Goal: Navigation & Orientation: Understand site structure

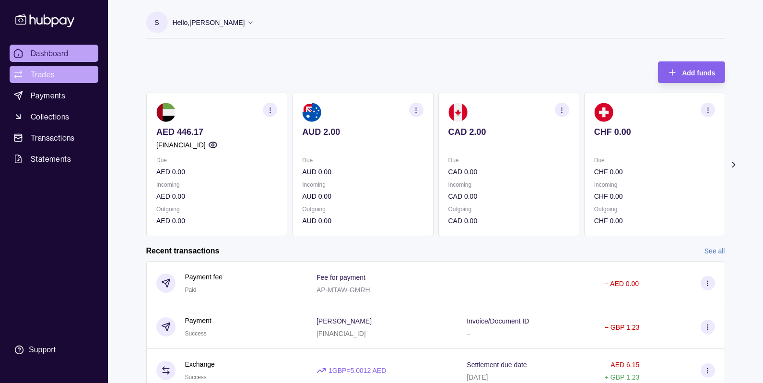
click at [40, 76] on span "Trades" at bounding box center [43, 75] width 24 height 12
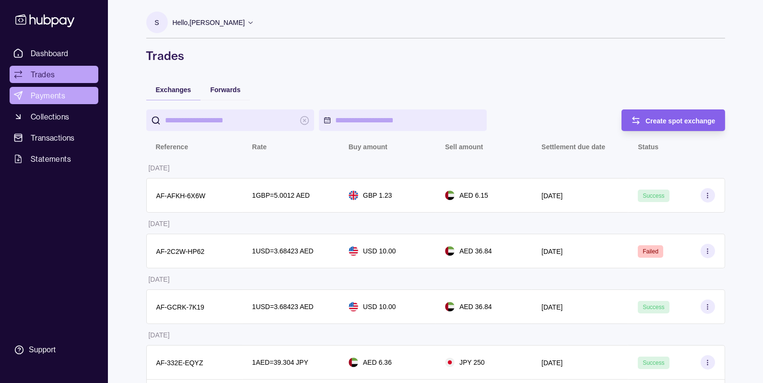
click at [48, 98] on span "Payments" at bounding box center [48, 96] width 35 height 12
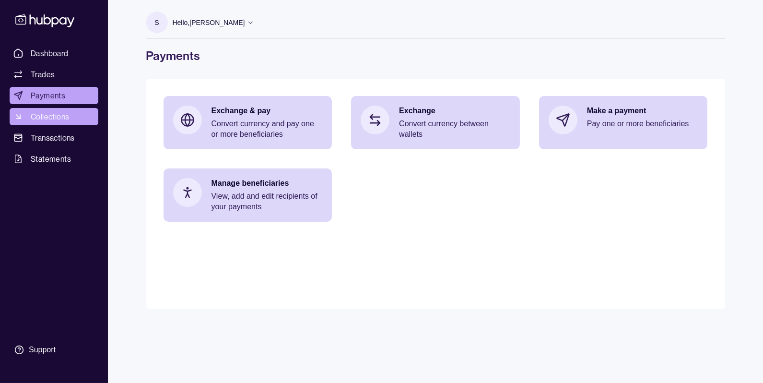
click at [49, 110] on link "Collections" at bounding box center [54, 116] width 89 height 17
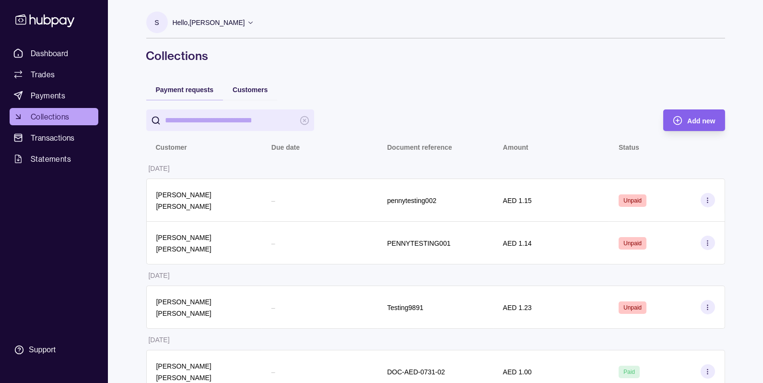
click at [223, 23] on p "Hello, [PERSON_NAME]" at bounding box center [209, 22] width 72 height 11
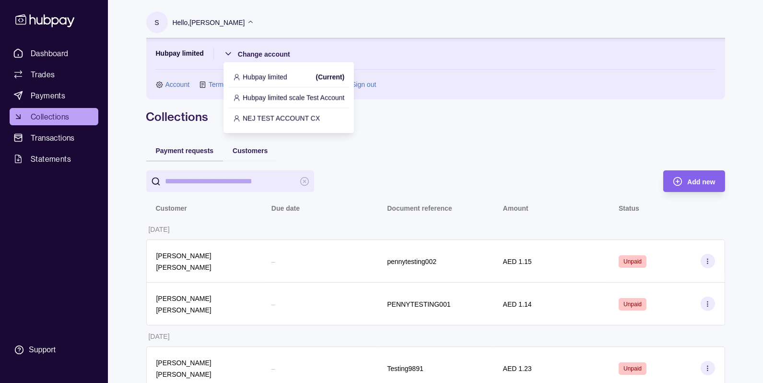
click at [281, 96] on p "Hubpay limited scale Test Account" at bounding box center [294, 97] width 102 height 11
